Goal: Task Accomplishment & Management: Manage account settings

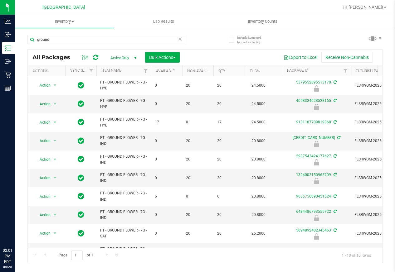
click at [79, 36] on input "ground" at bounding box center [106, 39] width 158 height 9
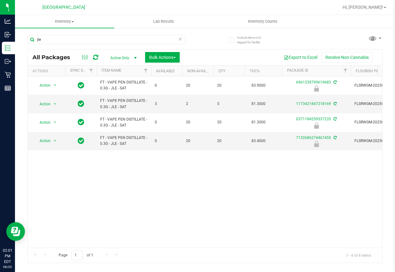
type input "jle"
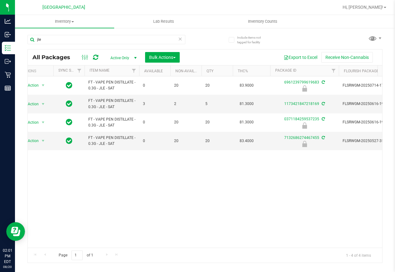
scroll to position [0, 99]
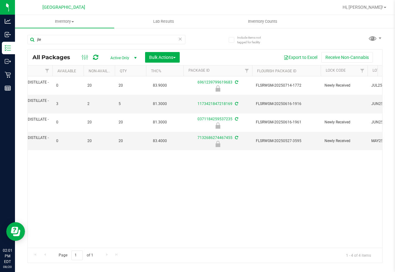
drag, startPoint x: 187, startPoint y: 172, endPoint x: 195, endPoint y: 172, distance: 8.1
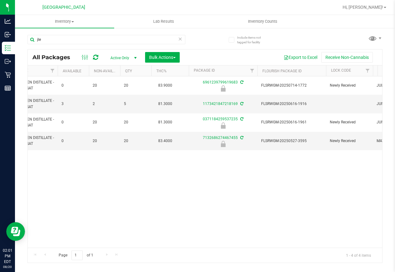
scroll to position [0, 0]
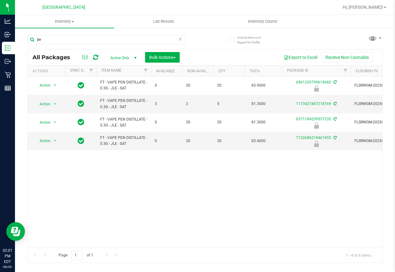
drag, startPoint x: 216, startPoint y: 170, endPoint x: 128, endPoint y: 165, distance: 88.4
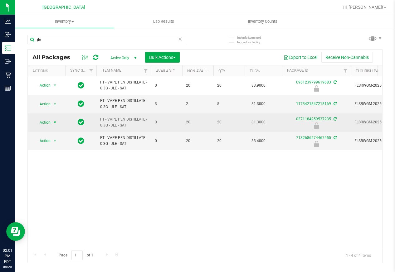
click at [56, 122] on span "select" at bounding box center [54, 122] width 5 height 5
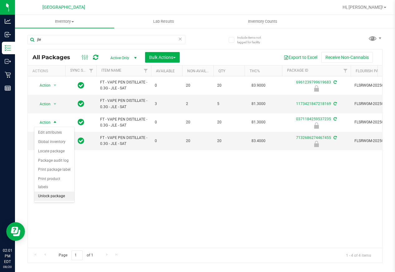
click at [60, 192] on li "Unlock package" at bounding box center [54, 196] width 40 height 9
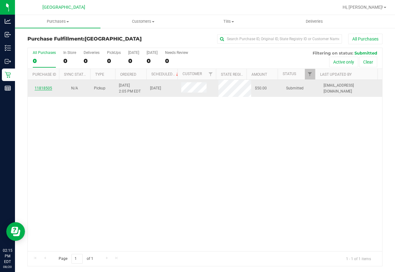
click at [50, 88] on link "11818505" at bounding box center [43, 88] width 17 height 4
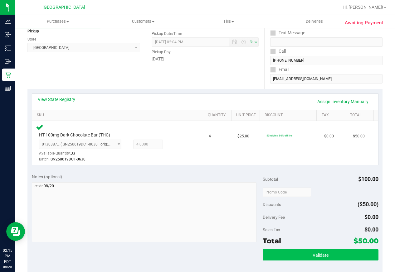
scroll to position [125, 0]
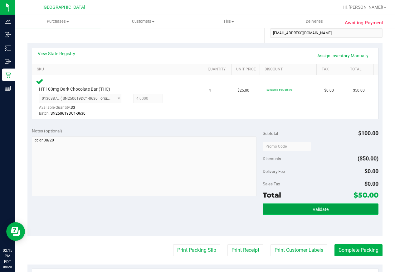
click at [343, 211] on button "Validate" at bounding box center [320, 209] width 115 height 11
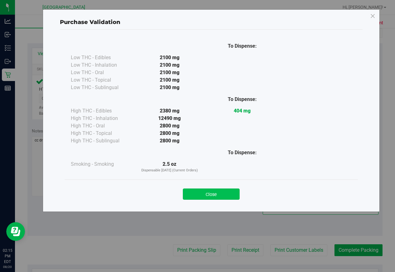
click at [209, 193] on button "Close" at bounding box center [211, 194] width 57 height 11
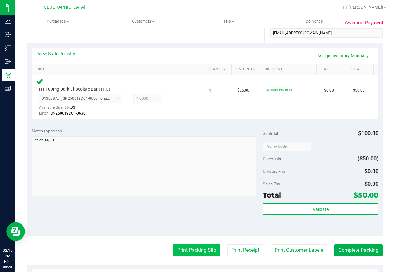
click at [192, 253] on button "Print Packing Slip" at bounding box center [196, 251] width 47 height 12
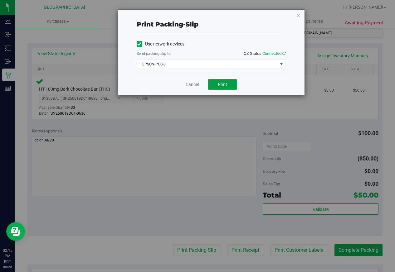
click at [229, 82] on button "Print" at bounding box center [222, 84] width 29 height 11
click at [191, 88] on div "Cancel Print" at bounding box center [211, 84] width 149 height 21
click at [192, 86] on link "Cancel" at bounding box center [192, 84] width 13 height 7
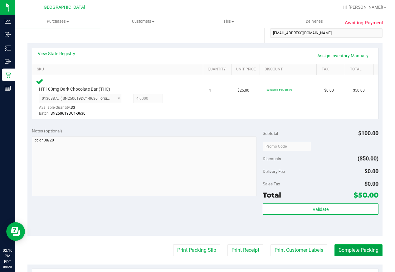
click at [361, 247] on button "Complete Packing" at bounding box center [358, 251] width 48 height 12
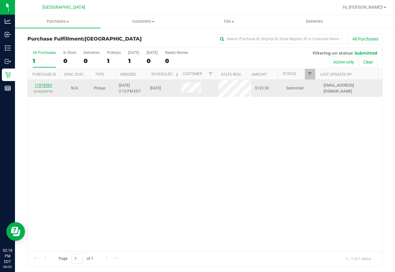
click at [45, 86] on link "11818583" at bounding box center [43, 85] width 17 height 4
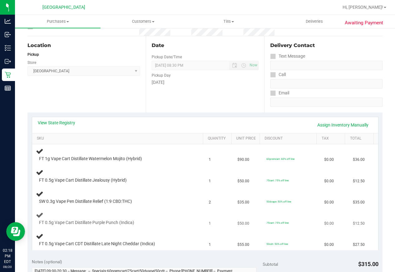
scroll to position [125, 0]
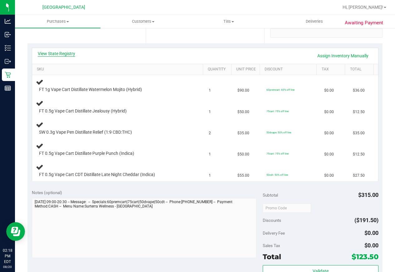
click at [67, 55] on link "View State Registry" at bounding box center [56, 54] width 37 height 6
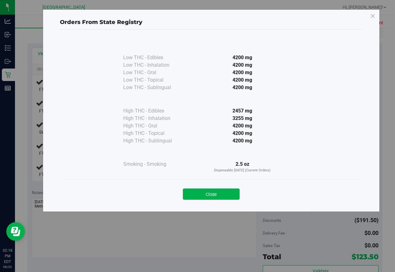
drag, startPoint x: 219, startPoint y: 192, endPoint x: 217, endPoint y: 186, distance: 6.8
click at [219, 192] on button "Close" at bounding box center [211, 194] width 57 height 11
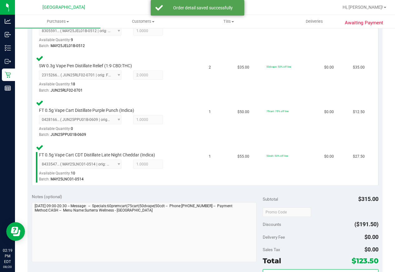
scroll to position [343, 0]
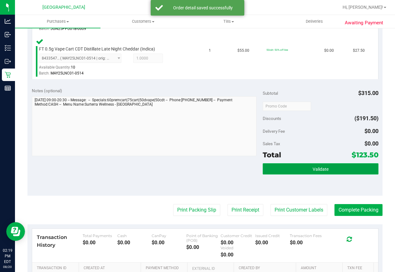
click at [306, 169] on button "Validate" at bounding box center [320, 168] width 115 height 11
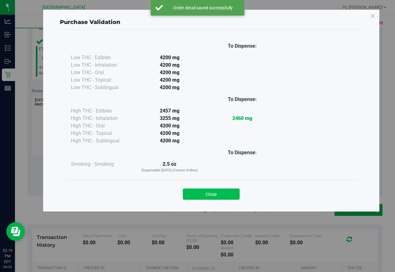
click at [223, 192] on button "Close" at bounding box center [211, 194] width 57 height 11
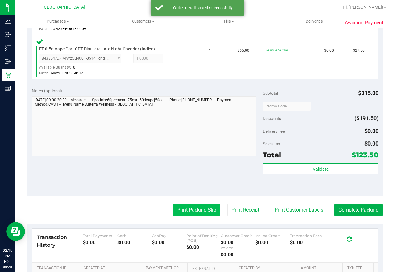
click at [195, 212] on button "Print Packing Slip" at bounding box center [196, 210] width 47 height 12
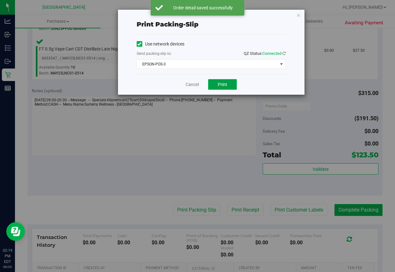
click at [228, 80] on button "Print" at bounding box center [222, 84] width 29 height 11
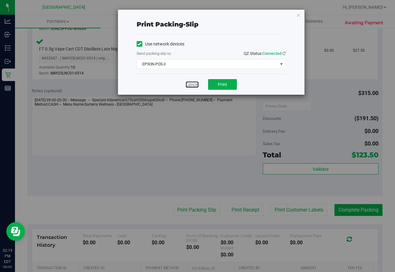
click at [193, 84] on link "Cancel" at bounding box center [192, 84] width 13 height 7
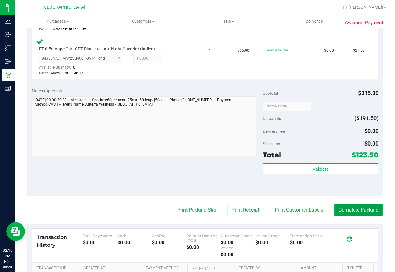
click at [356, 212] on button "Complete Packing" at bounding box center [358, 210] width 48 height 12
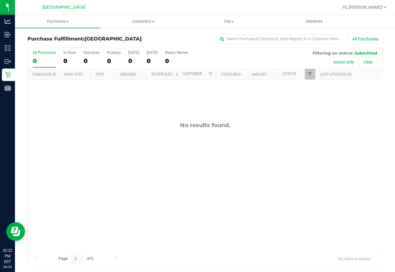
click at [244, 156] on div "No results found." at bounding box center [205, 187] width 354 height 214
click at [380, 11] on div "Hi, [PERSON_NAME]!" at bounding box center [364, 7] width 49 height 11
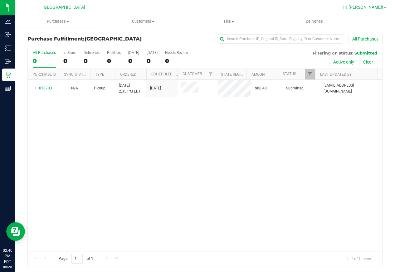
click at [382, 7] on span "Hi, [PERSON_NAME]!" at bounding box center [363, 7] width 41 height 5
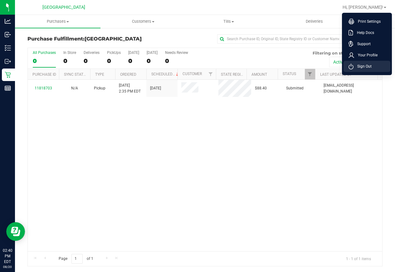
click at [364, 68] on span "Sign Out" at bounding box center [362, 66] width 18 height 6
